Goal: Task Accomplishment & Management: Complete application form

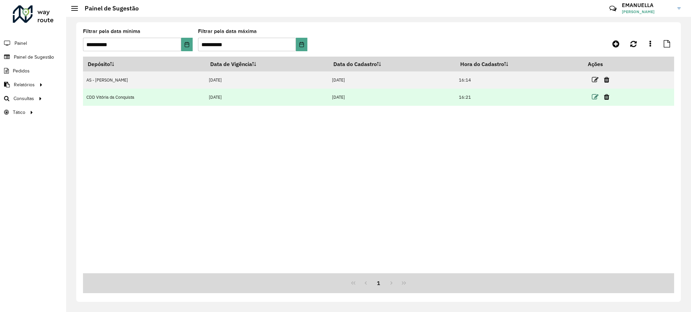
click at [597, 99] on icon at bounding box center [595, 97] width 7 height 7
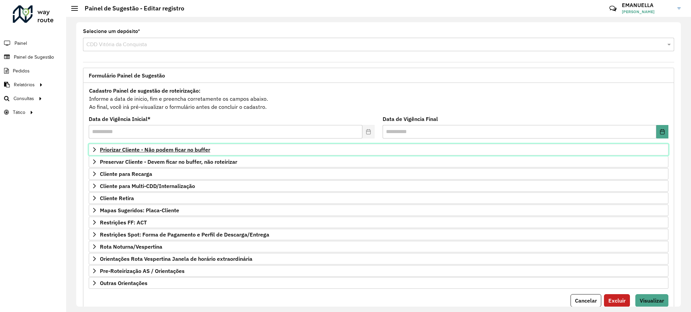
click at [157, 148] on span "Priorizar Cliente - Não podem ficar no buffer" at bounding box center [155, 149] width 110 height 5
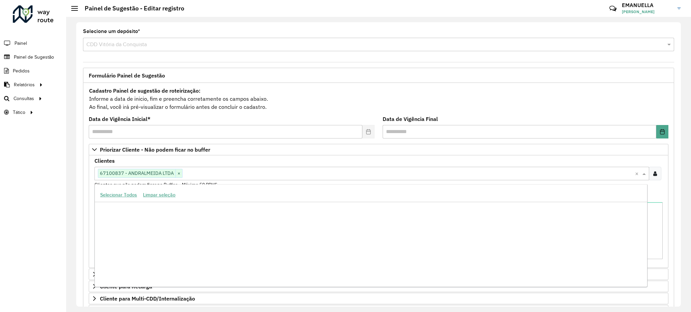
scroll to position [2409, 0]
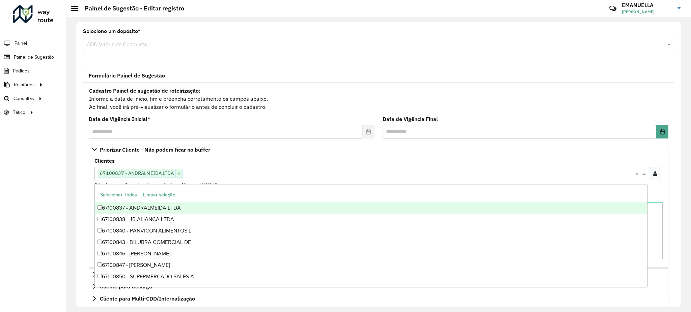
click at [204, 175] on input "text" at bounding box center [409, 174] width 452 height 8
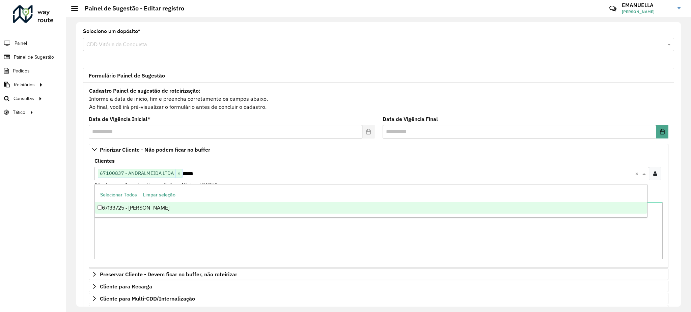
type input "*****"
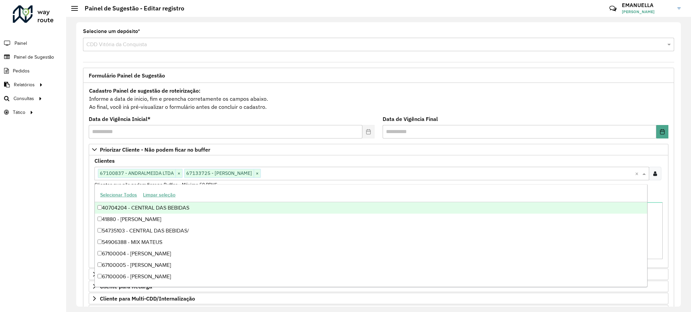
click at [91, 193] on formly-field "Clientes Clique no botão para buscar clientes 67100837 - ANDRALMEIDA LTDA × 671…" at bounding box center [378, 176] width 576 height 35
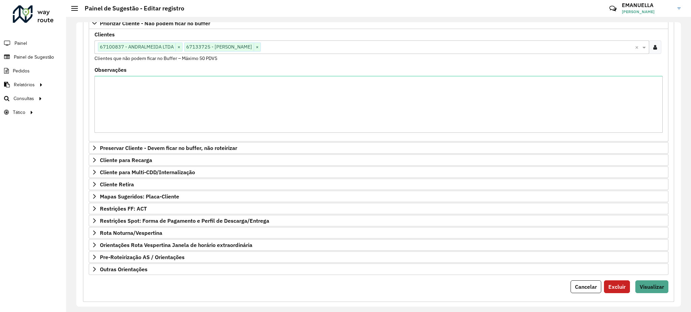
scroll to position [138, 0]
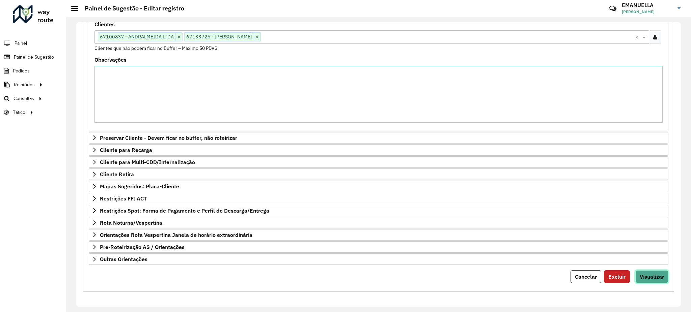
click at [659, 278] on span "Visualizar" at bounding box center [652, 277] width 24 height 7
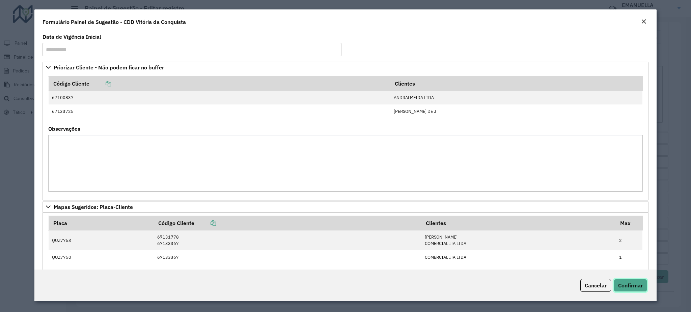
click at [634, 287] on span "Confirmar" at bounding box center [630, 285] width 25 height 7
